Goal: Task Accomplishment & Management: Complete application form

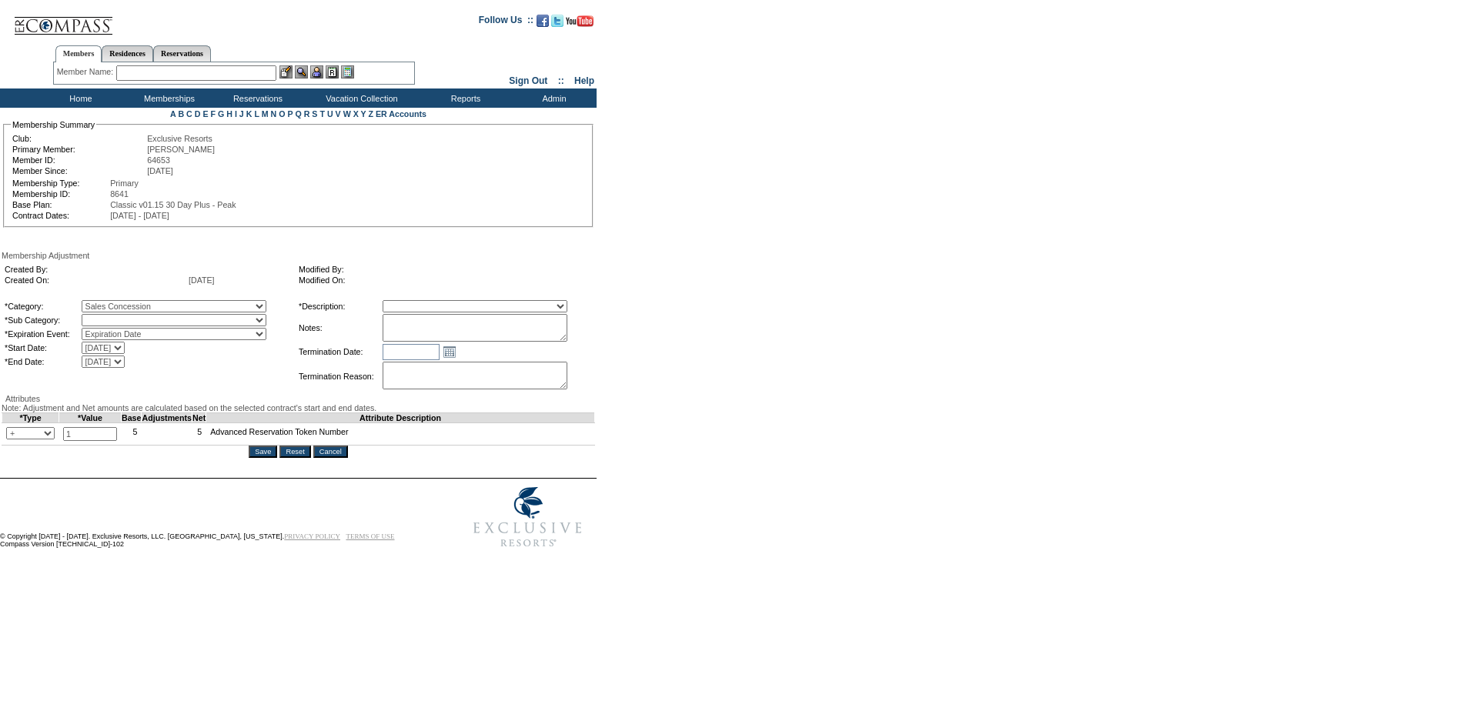
click at [195, 322] on select "Free Extra Days Gold Card Other" at bounding box center [174, 320] width 185 height 12
select select "86"
click at [113, 320] on select "Free Extra Days Gold Card Other" at bounding box center [174, 320] width 185 height 12
click at [430, 309] on select "Membership/Transfer Fee Adjustment Membership Fee Adjustment Add-On Fee Adjustm…" at bounding box center [475, 306] width 185 height 12
select select "275"
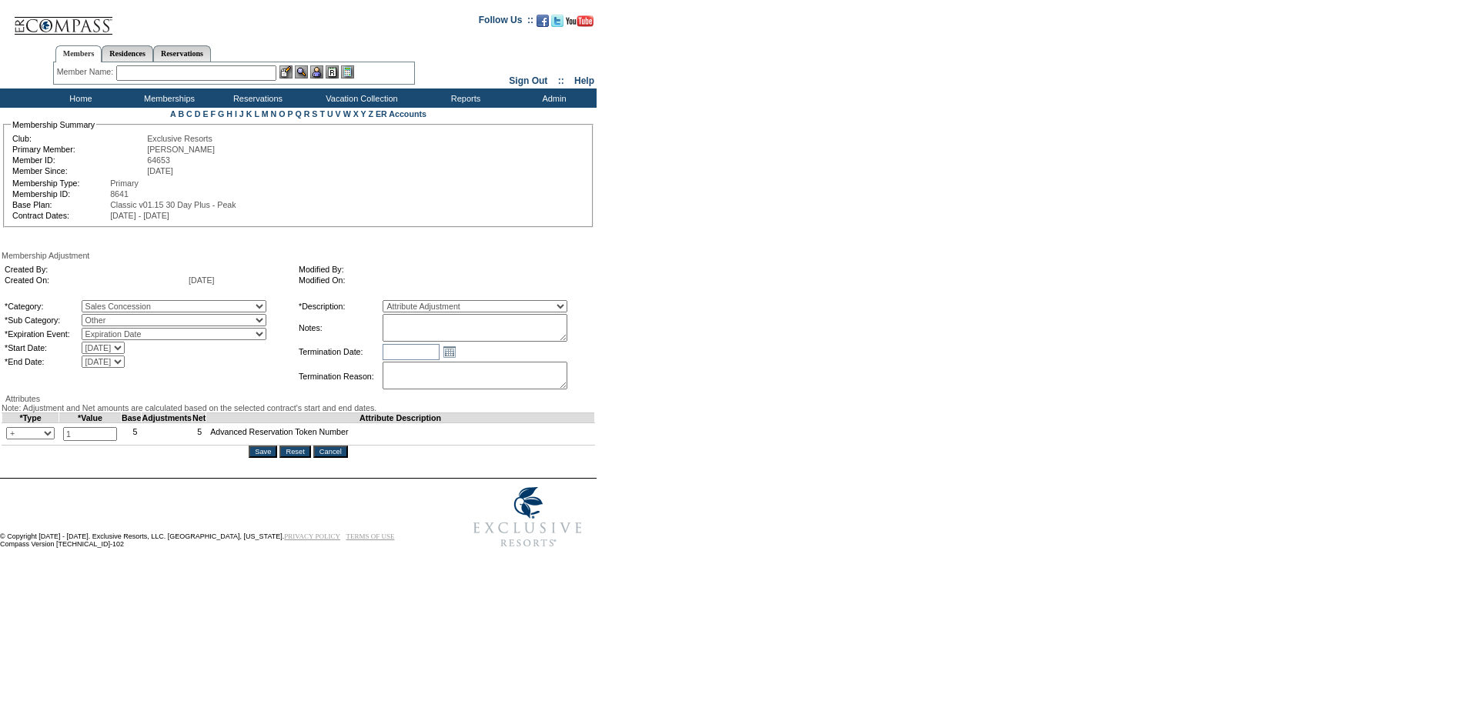
click at [411, 306] on select "Membership/Transfer Fee Adjustment Membership Fee Adjustment Add-On Fee Adjustm…" at bounding box center [475, 306] width 185 height 12
click at [270, 458] on input "Save" at bounding box center [263, 452] width 28 height 12
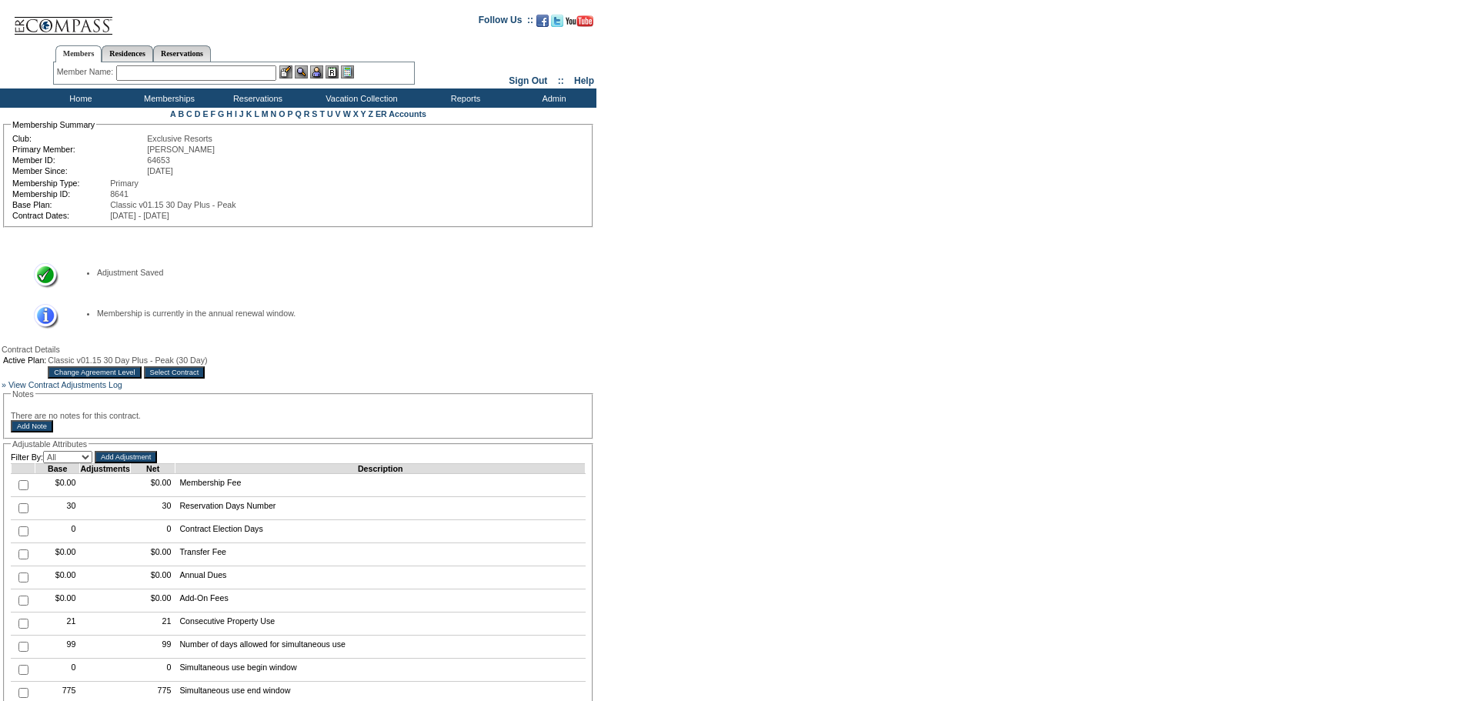
click at [86, 97] on td "Home" at bounding box center [79, 98] width 89 height 19
